Goal: Information Seeking & Learning: Learn about a topic

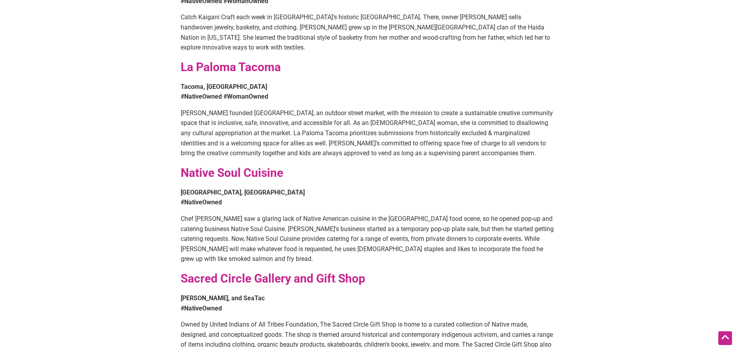
scroll to position [628, 0]
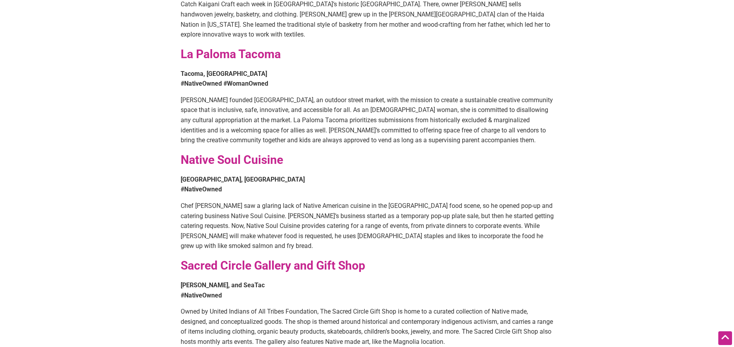
click at [241, 47] on strong "La Paloma Tacoma" at bounding box center [231, 54] width 100 height 14
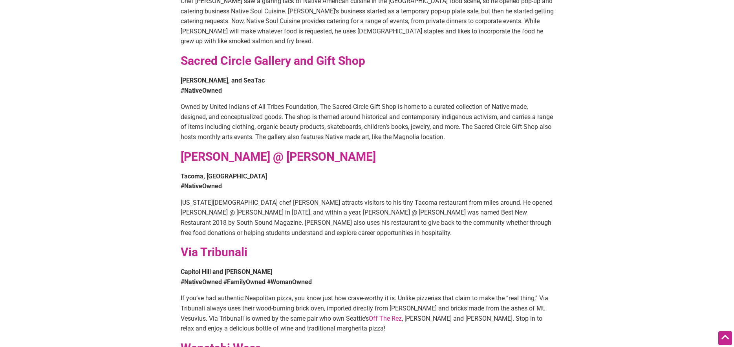
scroll to position [824, 0]
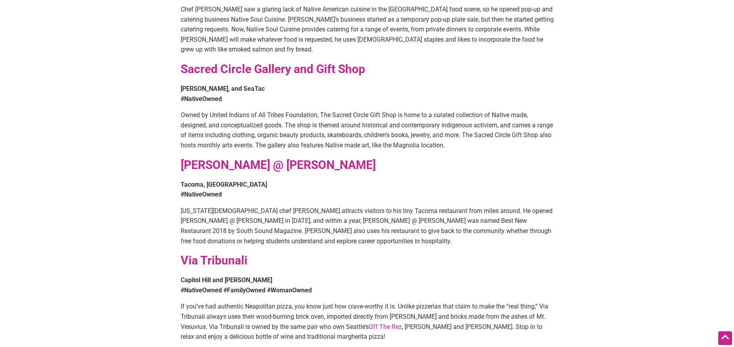
click at [316, 62] on strong "Sacred Circle Gallery and Gift Shop" at bounding box center [273, 69] width 184 height 14
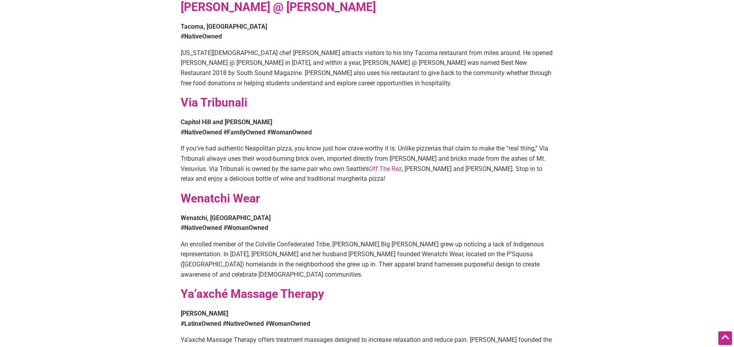
scroll to position [981, 0]
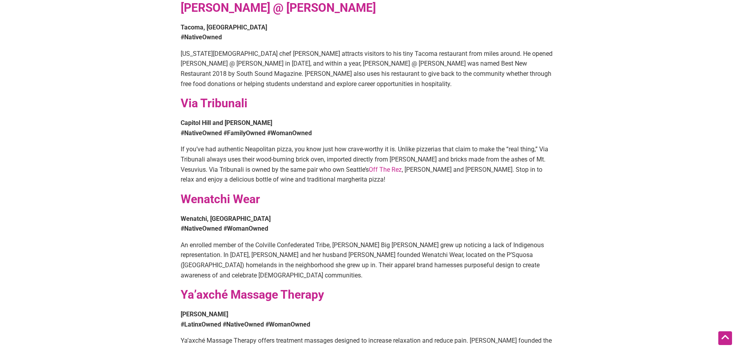
click at [221, 192] on strong "Wenatchi Wear" at bounding box center [220, 199] width 79 height 14
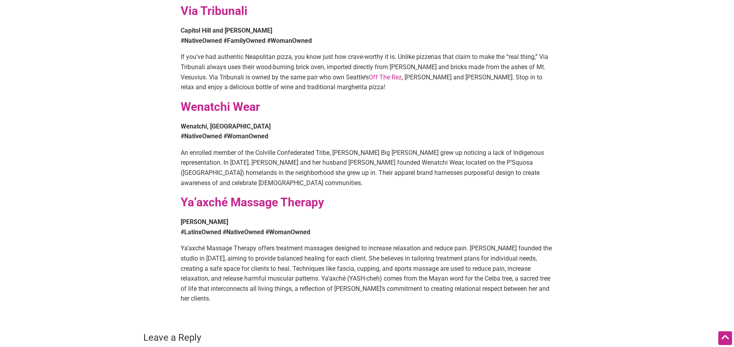
scroll to position [1060, 0]
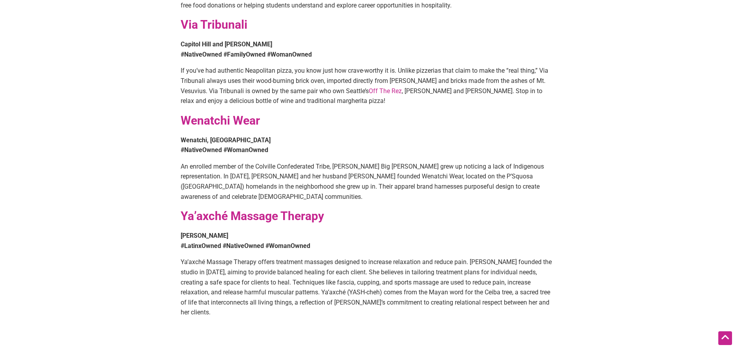
click at [226, 209] on strong "Ya’axché Massage Therapy" at bounding box center [252, 216] width 143 height 14
click at [369, 87] on link "Off The Rez" at bounding box center [385, 90] width 33 height 7
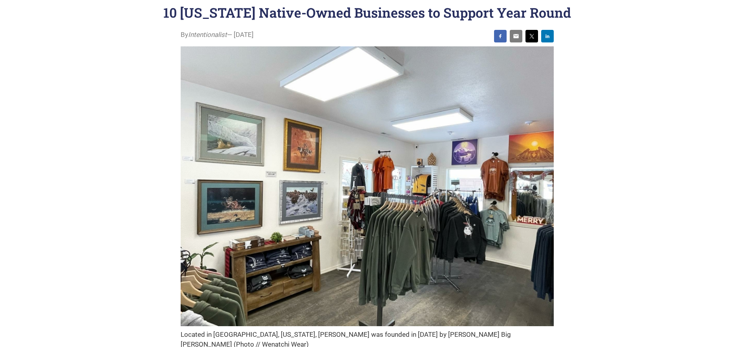
scroll to position [0, 0]
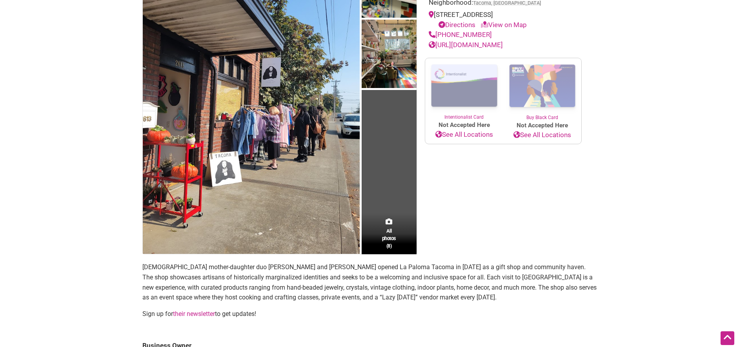
scroll to position [78, 0]
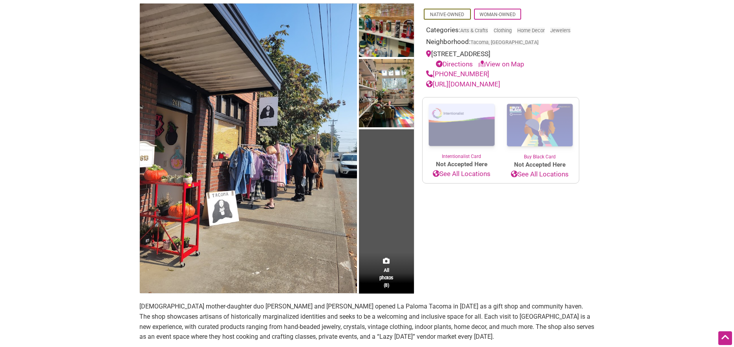
click at [201, 216] on img at bounding box center [248, 149] width 217 height 290
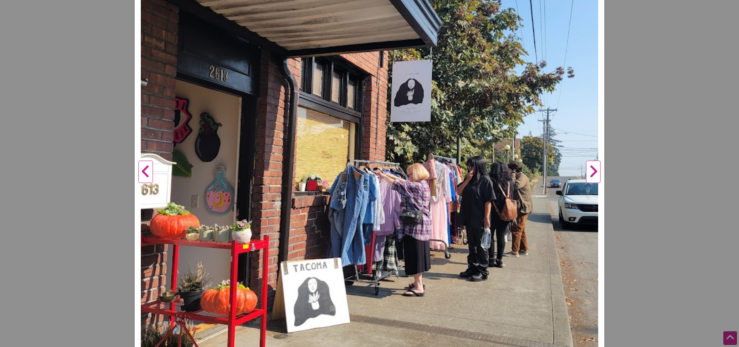
scroll to position [275, 0]
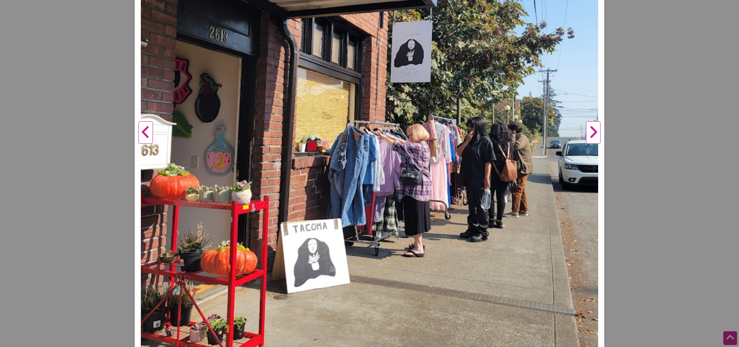
click at [589, 129] on button "Next" at bounding box center [594, 132] width 22 height 617
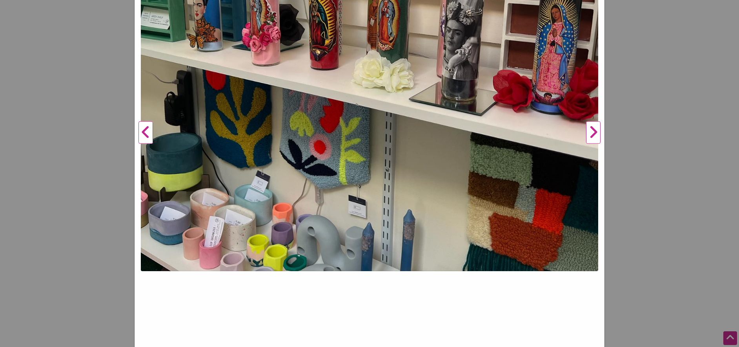
click at [144, 130] on button "Previous" at bounding box center [146, 132] width 22 height 617
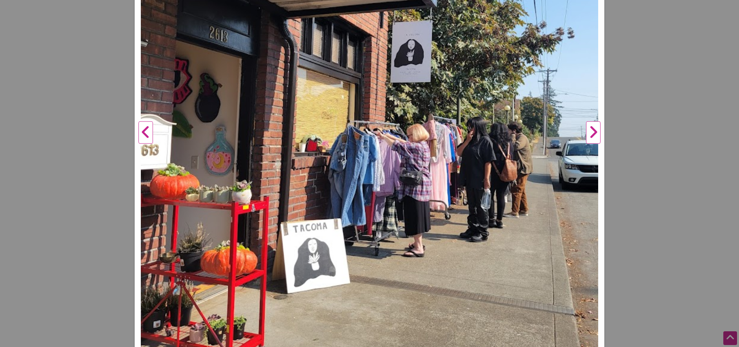
click at [596, 128] on button "Next" at bounding box center [594, 132] width 22 height 617
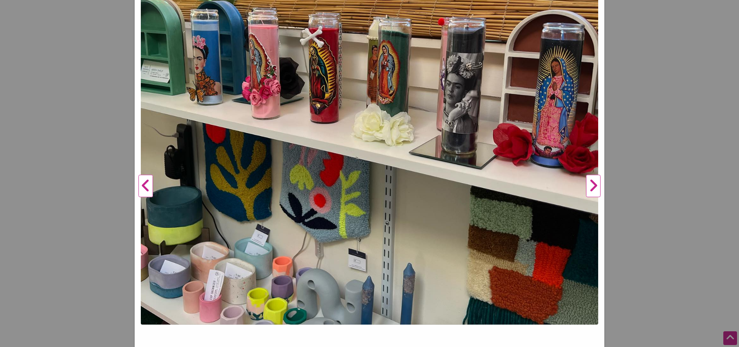
scroll to position [235, 0]
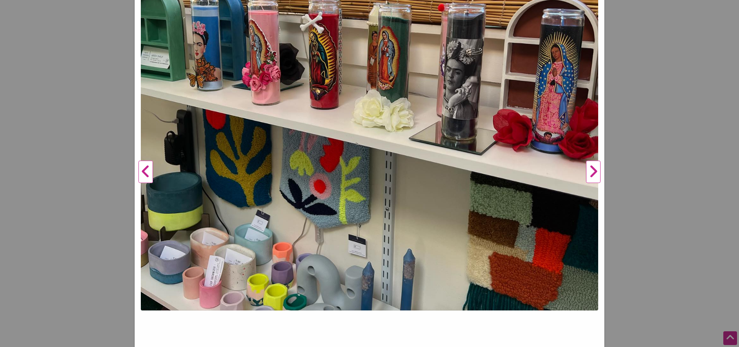
click at [594, 170] on button "Next" at bounding box center [594, 171] width 22 height 617
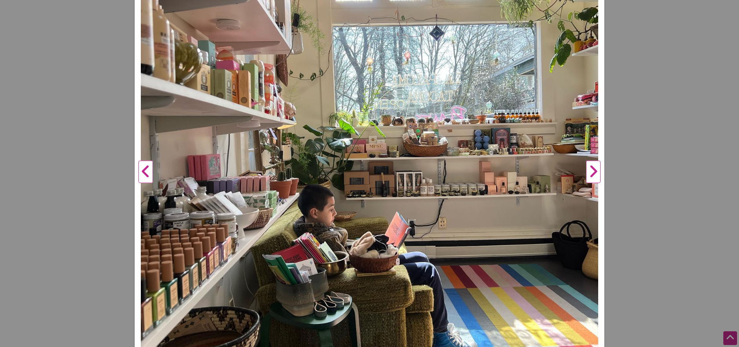
click at [593, 170] on button "Next" at bounding box center [594, 171] width 22 height 617
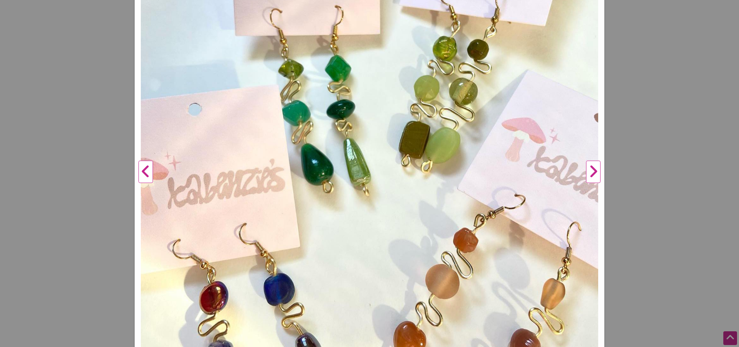
click at [593, 170] on button "Next" at bounding box center [594, 171] width 22 height 617
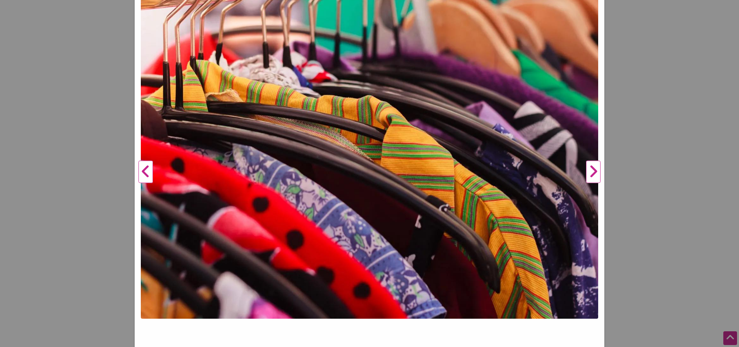
click at [593, 170] on button "Next" at bounding box center [594, 171] width 22 height 617
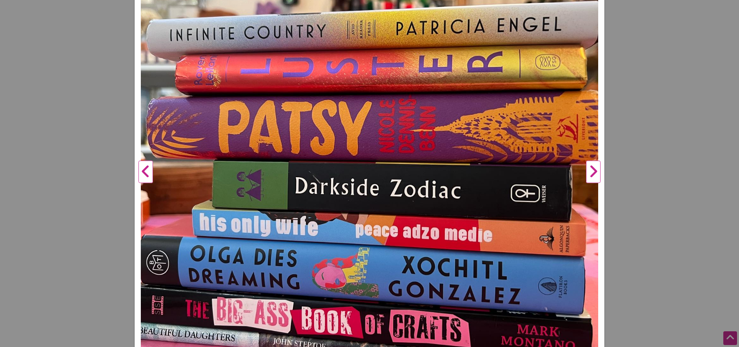
click at [593, 170] on button "Next" at bounding box center [594, 171] width 22 height 617
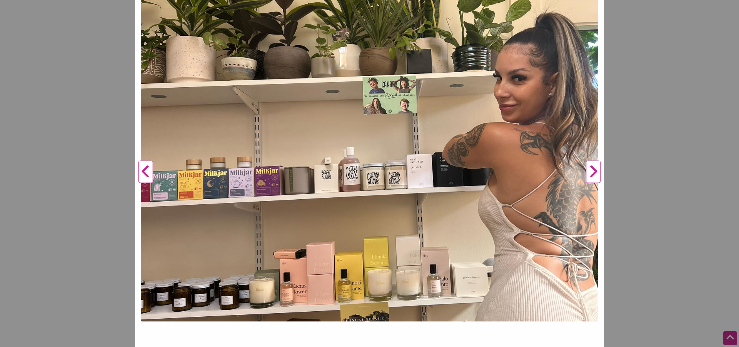
click at [593, 170] on button "Next" at bounding box center [594, 171] width 22 height 617
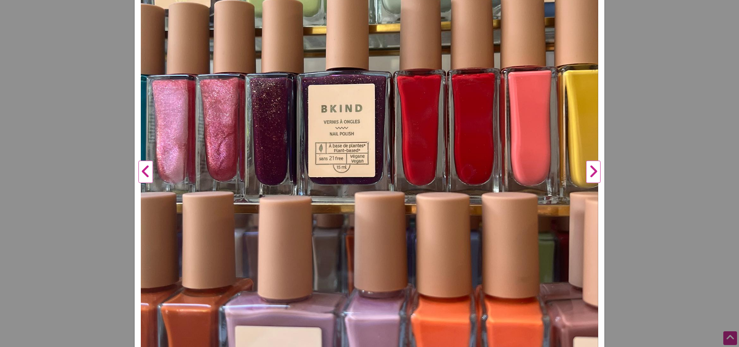
click at [593, 170] on button "Next" at bounding box center [594, 171] width 22 height 617
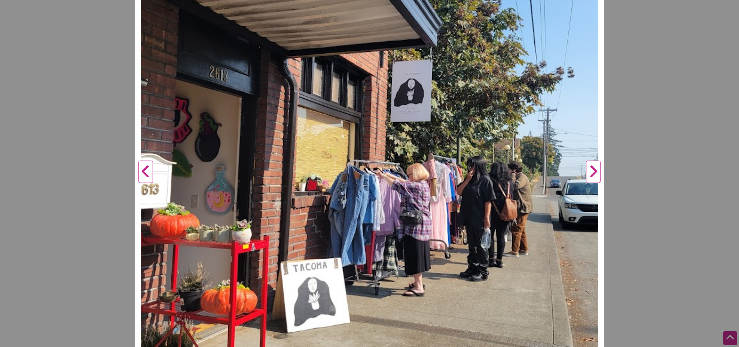
click at [593, 170] on button "Next" at bounding box center [594, 171] width 22 height 617
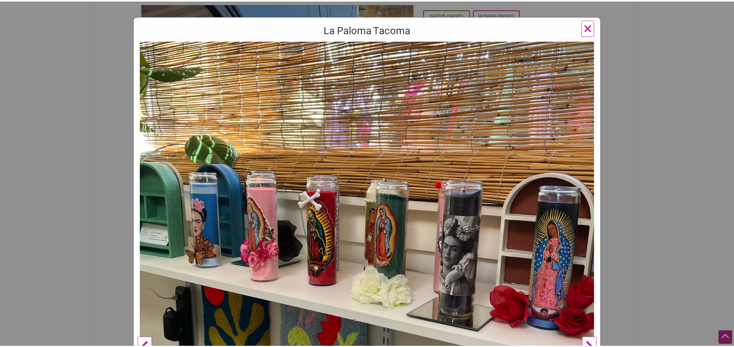
scroll to position [39, 0]
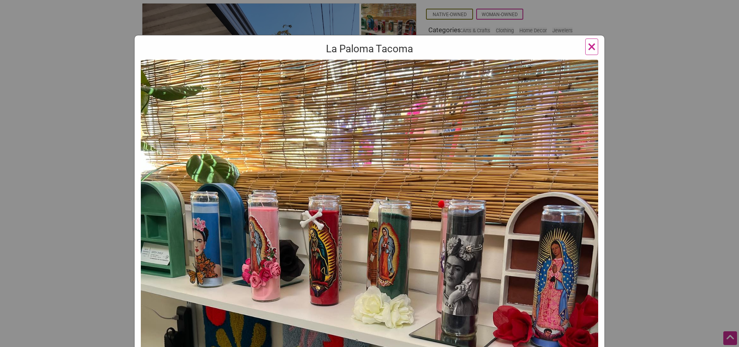
click at [590, 48] on span "×" at bounding box center [592, 46] width 8 height 18
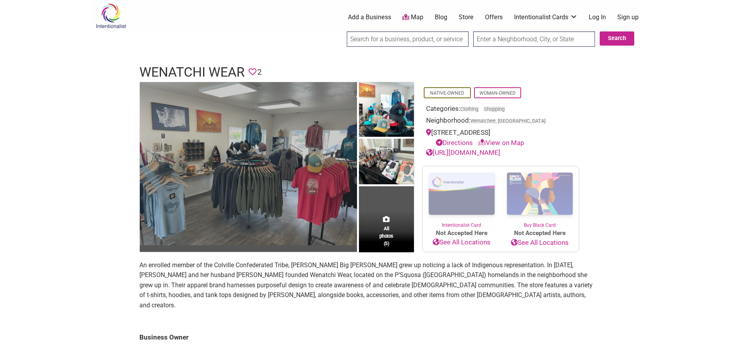
click at [319, 168] on img at bounding box center [248, 163] width 217 height 163
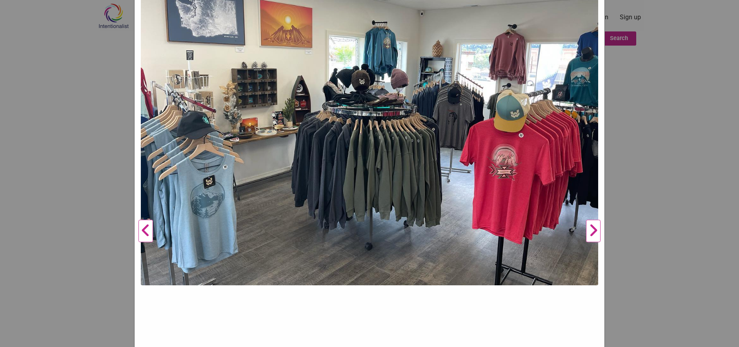
scroll to position [118, 0]
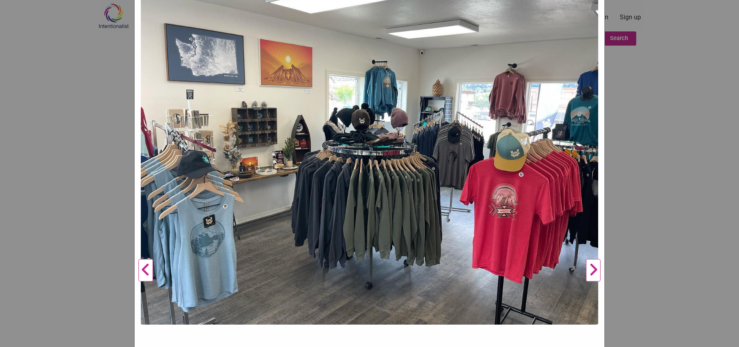
click at [587, 269] on button "Next" at bounding box center [594, 270] width 22 height 578
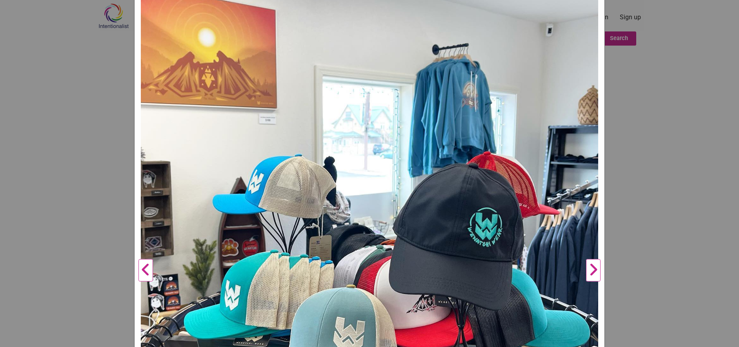
click at [587, 269] on button "Next" at bounding box center [594, 270] width 22 height 578
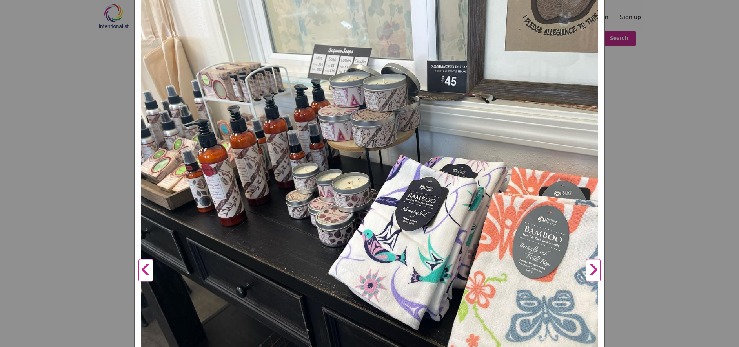
click at [587, 269] on button "Next" at bounding box center [594, 270] width 22 height 578
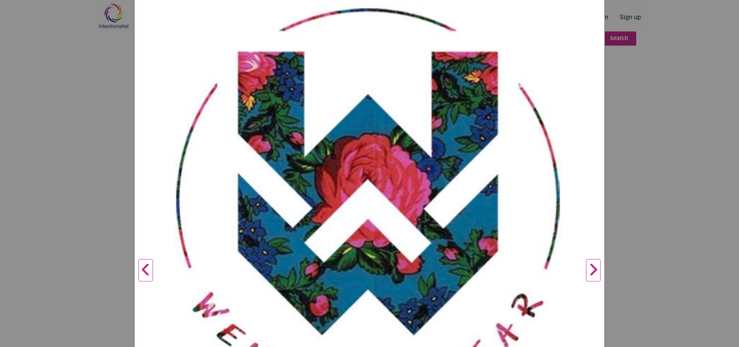
click at [587, 269] on button "Next" at bounding box center [594, 270] width 22 height 578
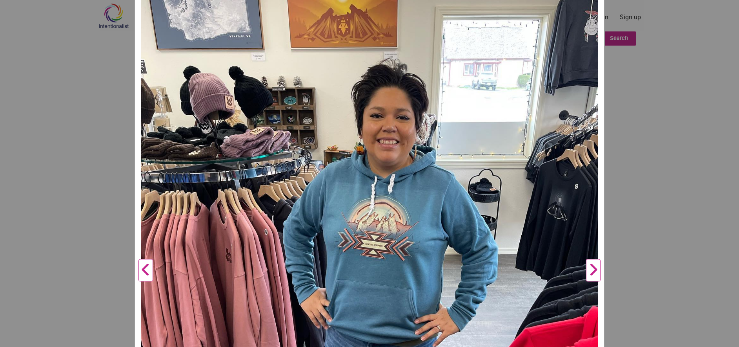
click at [587, 269] on button "Next" at bounding box center [594, 270] width 22 height 578
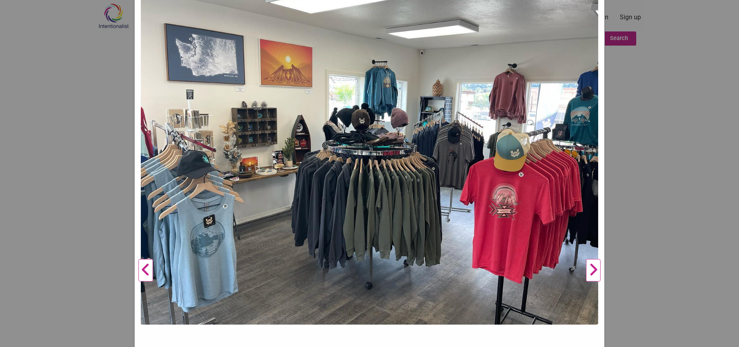
click at [587, 269] on button "Next" at bounding box center [594, 270] width 22 height 578
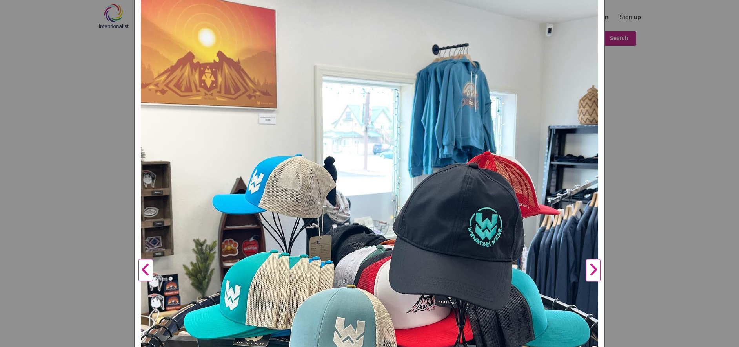
click at [587, 269] on button "Next" at bounding box center [594, 270] width 22 height 578
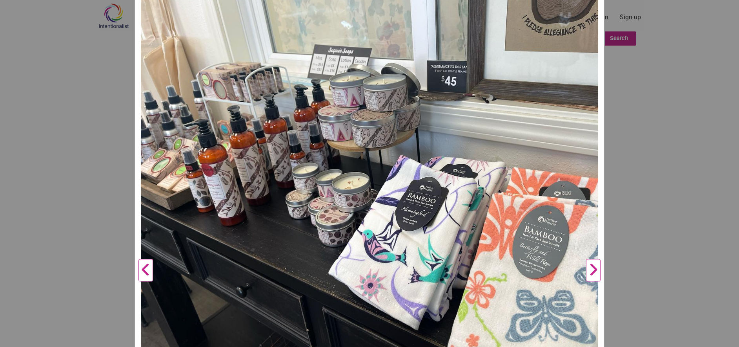
click at [587, 269] on button "Next" at bounding box center [594, 270] width 22 height 578
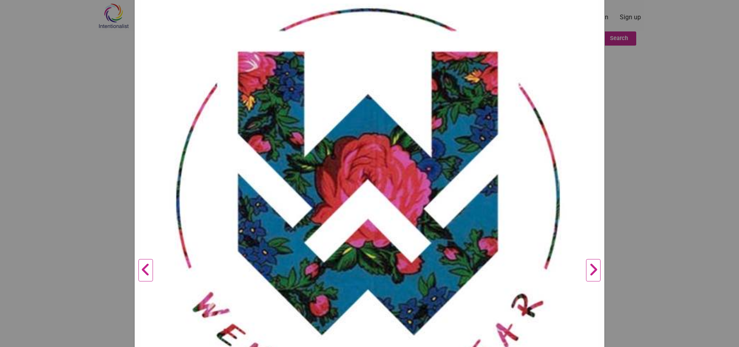
click at [587, 269] on button "Next" at bounding box center [594, 270] width 22 height 578
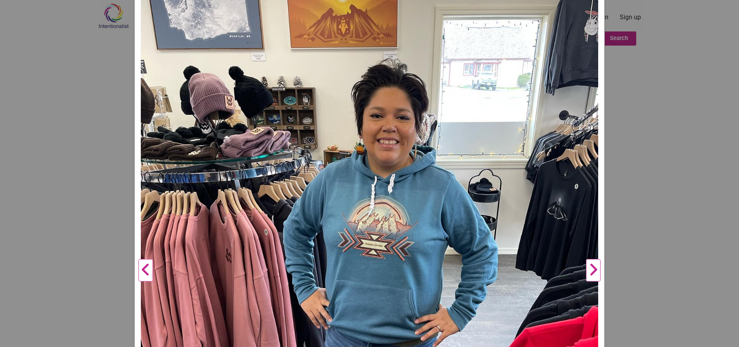
click at [586, 266] on button "Next" at bounding box center [594, 270] width 22 height 578
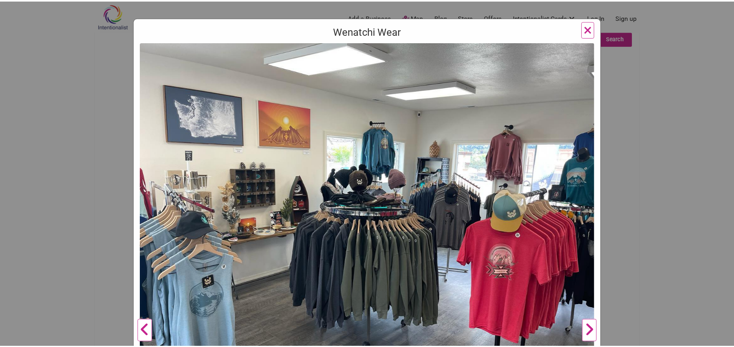
scroll to position [0, 0]
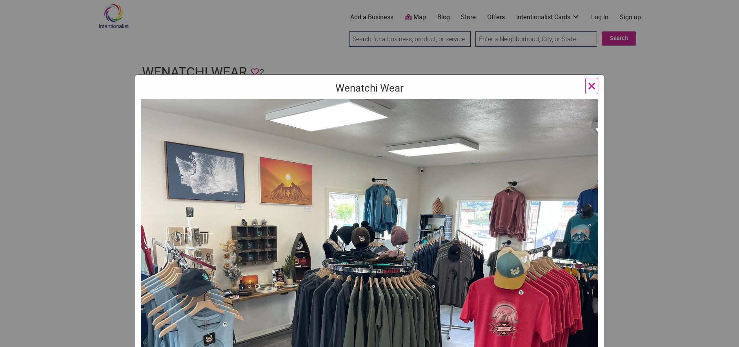
click at [591, 85] on span "×" at bounding box center [592, 86] width 8 height 18
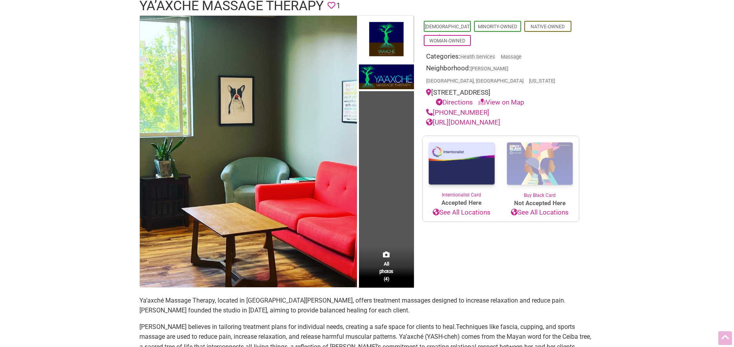
scroll to position [78, 0]
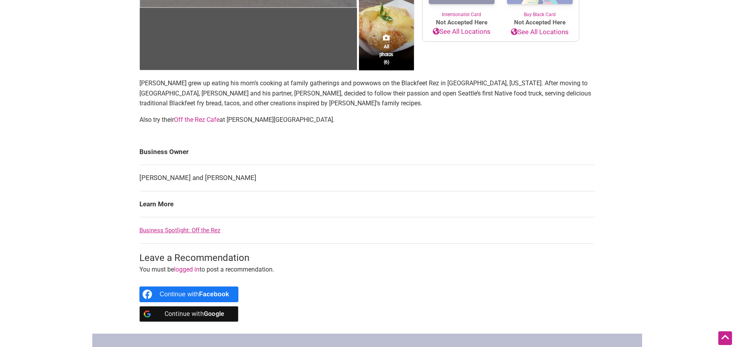
scroll to position [196, 0]
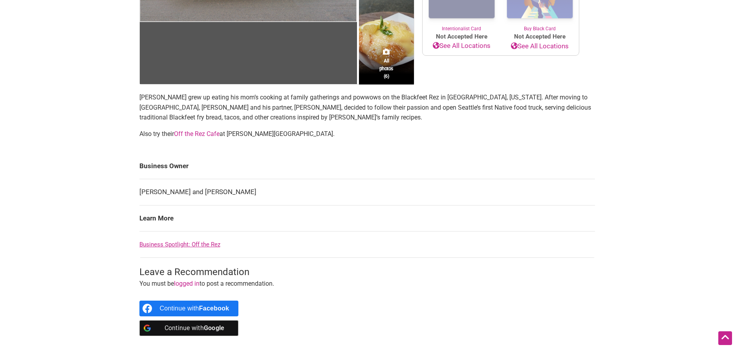
click at [185, 132] on link "Off the Rez Cafe" at bounding box center [197, 133] width 46 height 7
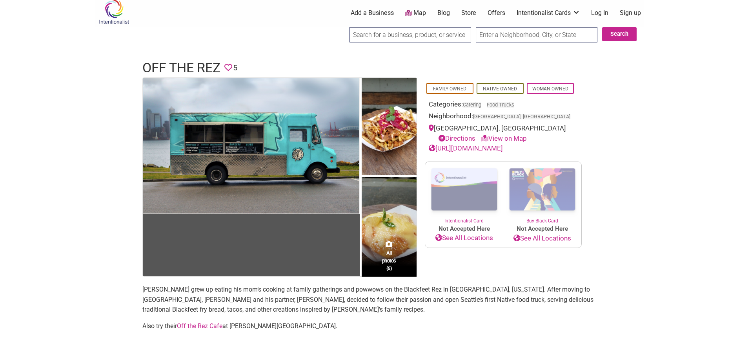
scroll to position [0, 0]
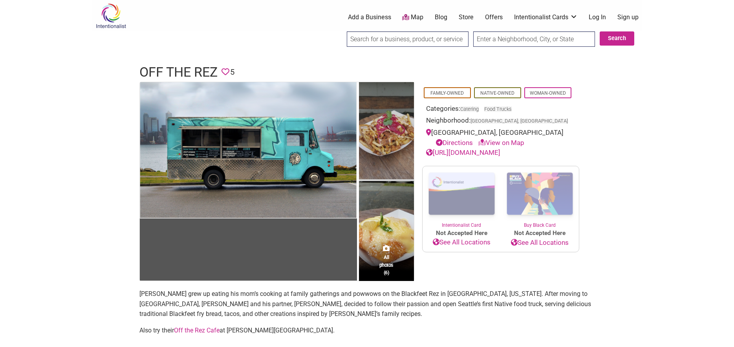
click at [398, 159] on img at bounding box center [386, 131] width 55 height 99
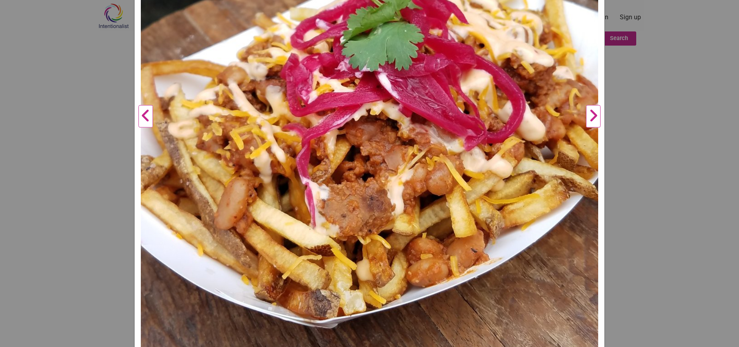
scroll to position [353, 0]
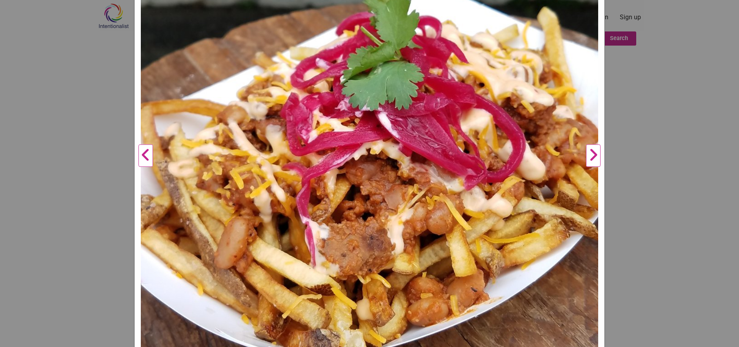
click at [587, 159] on button "Next" at bounding box center [594, 156] width 22 height 820
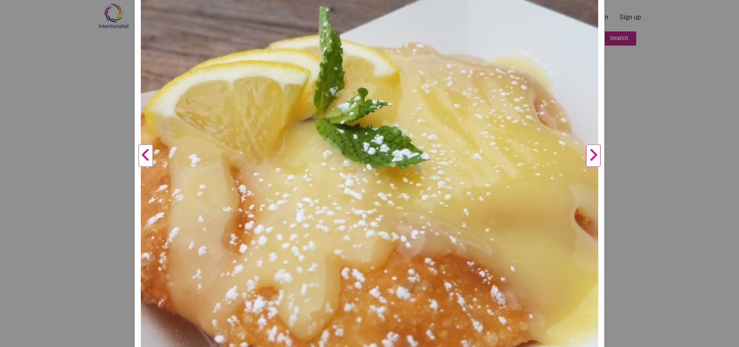
click at [587, 159] on button "Next" at bounding box center [594, 156] width 22 height 820
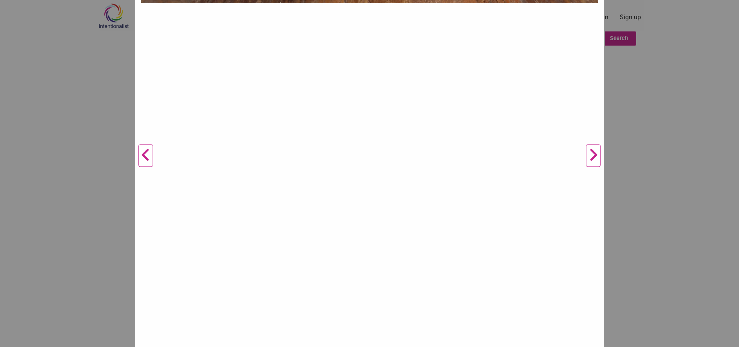
click at [587, 159] on button "Next" at bounding box center [594, 156] width 22 height 820
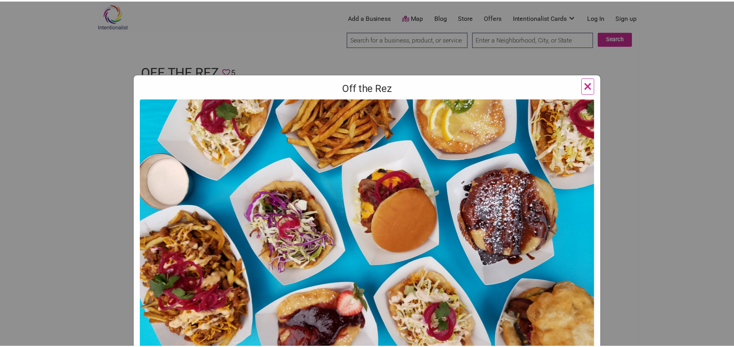
scroll to position [0, 0]
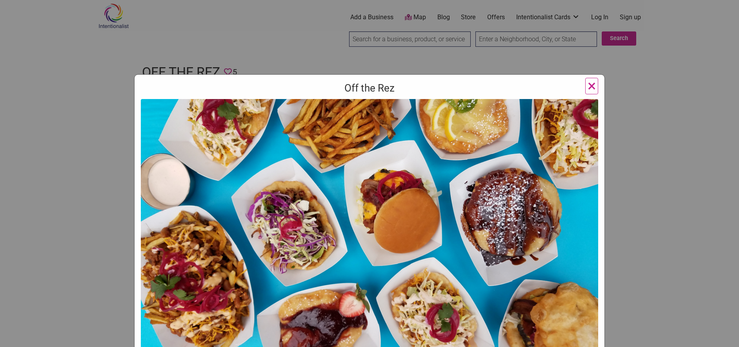
click at [589, 88] on span "×" at bounding box center [592, 86] width 8 height 18
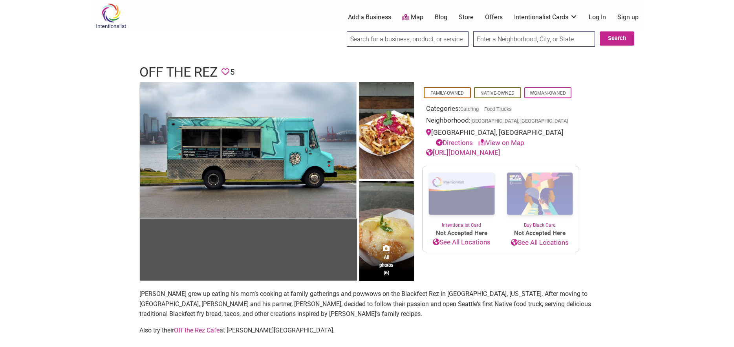
click at [489, 151] on link "[URL][DOMAIN_NAME]" at bounding box center [463, 152] width 74 height 8
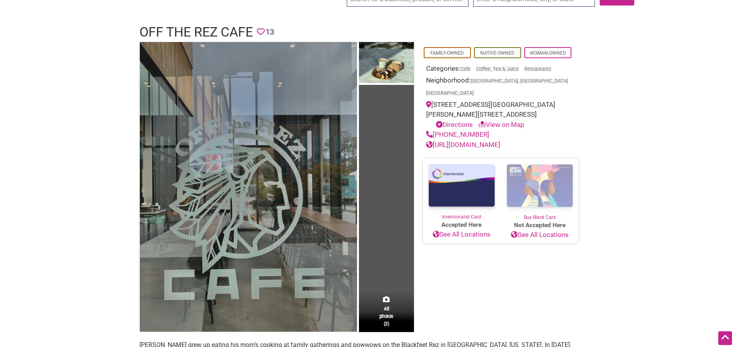
scroll to position [39, 0]
